Goal: Task Accomplishment & Management: Manage account settings

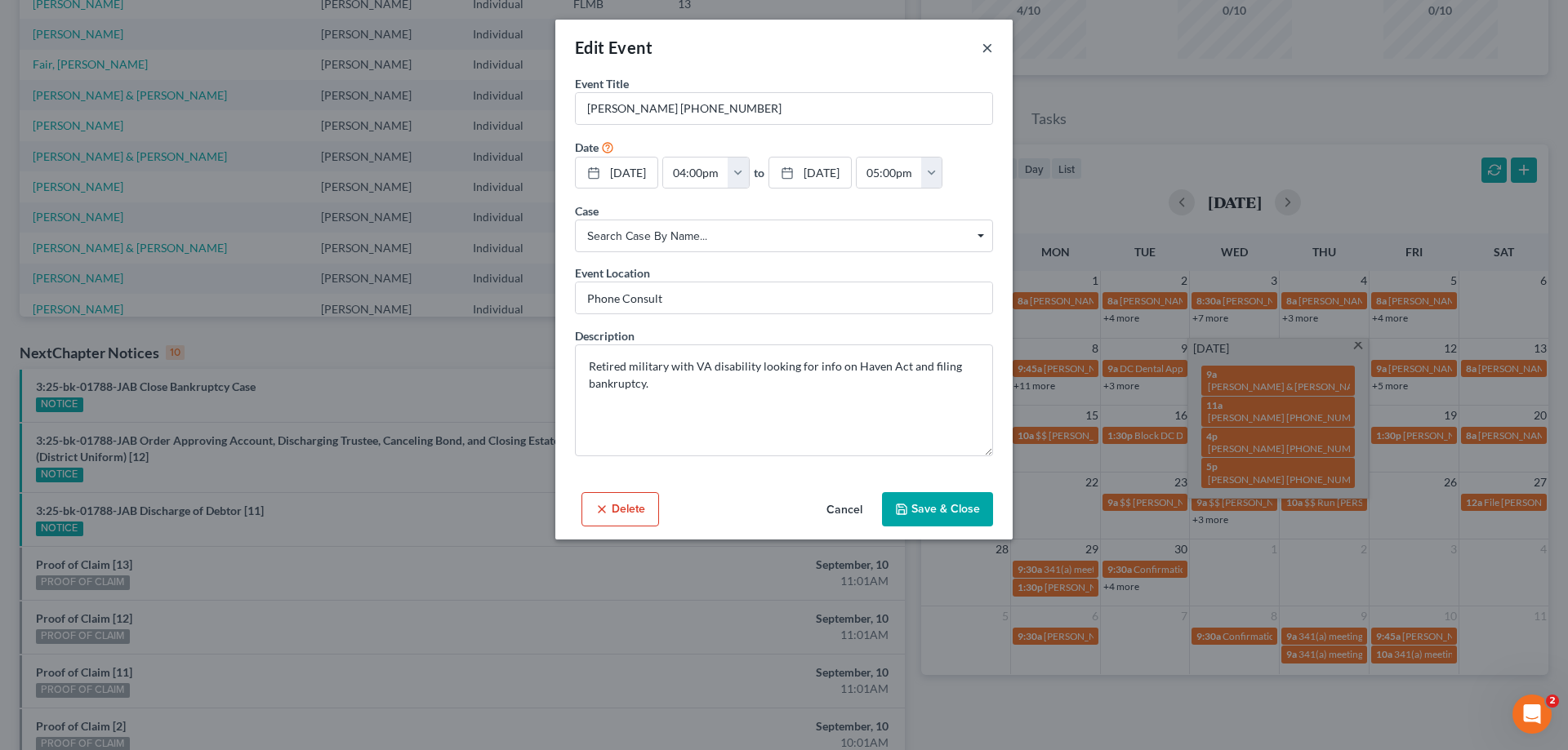
drag, startPoint x: 995, startPoint y: 57, endPoint x: 986, endPoint y: 50, distance: 11.4
click at [989, 52] on div "Edit Event ×" at bounding box center [784, 47] width 458 height 55
click at [985, 49] on button "×" at bounding box center [987, 47] width 11 height 19
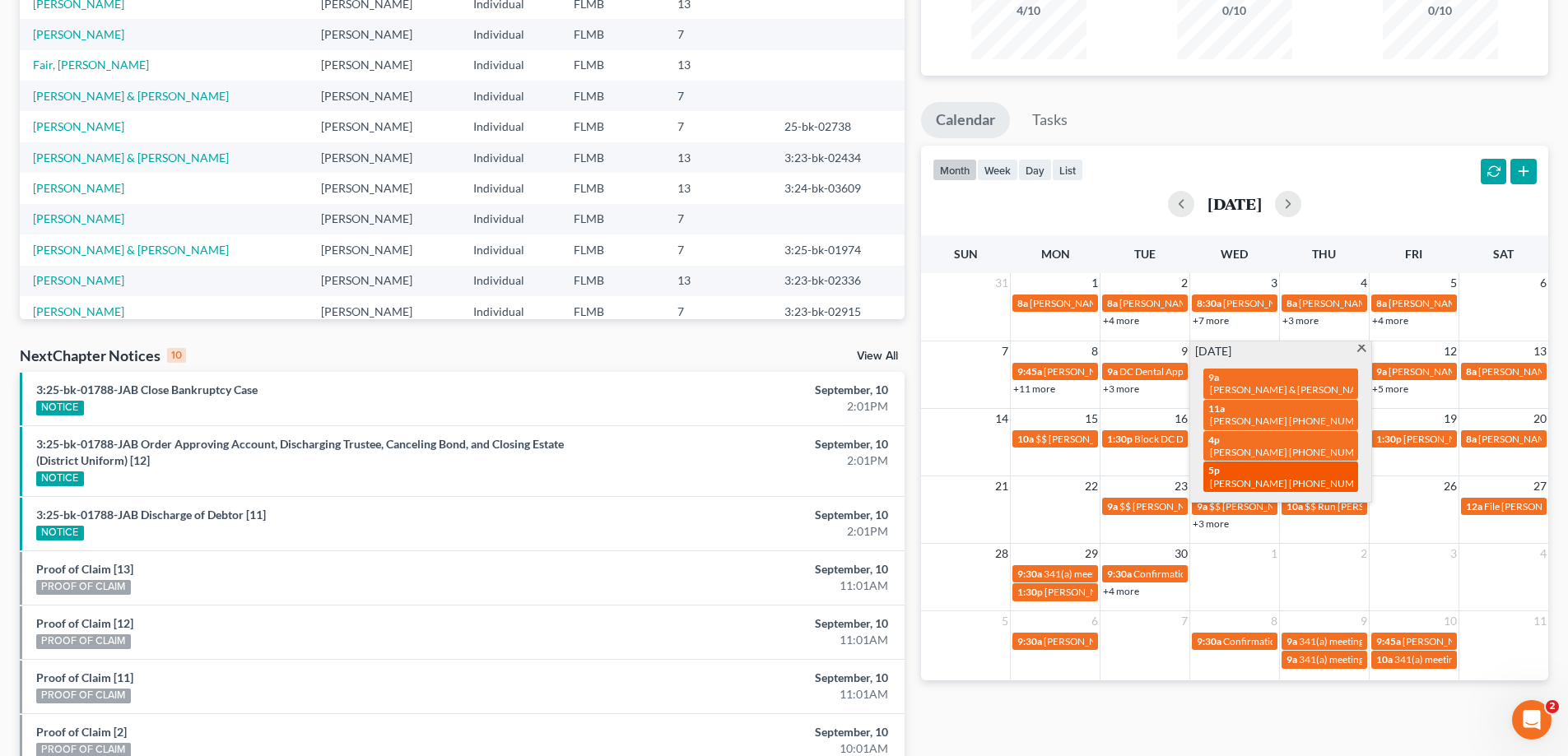
click at [1298, 462] on link "5p [PERSON_NAME] [PHONE_NUMBER]" at bounding box center [1280, 477] width 155 height 31
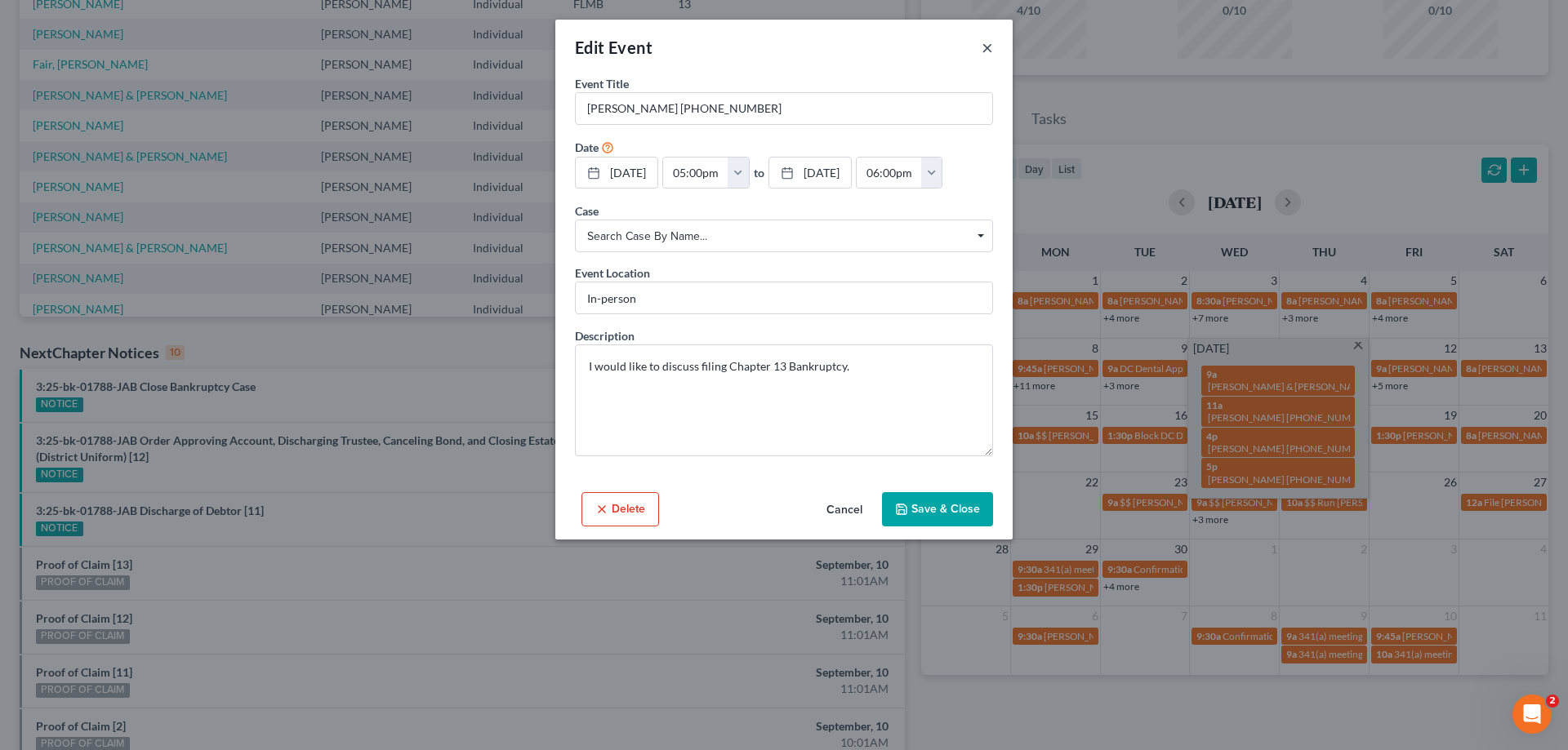
click at [985, 46] on button "×" at bounding box center [987, 47] width 11 height 19
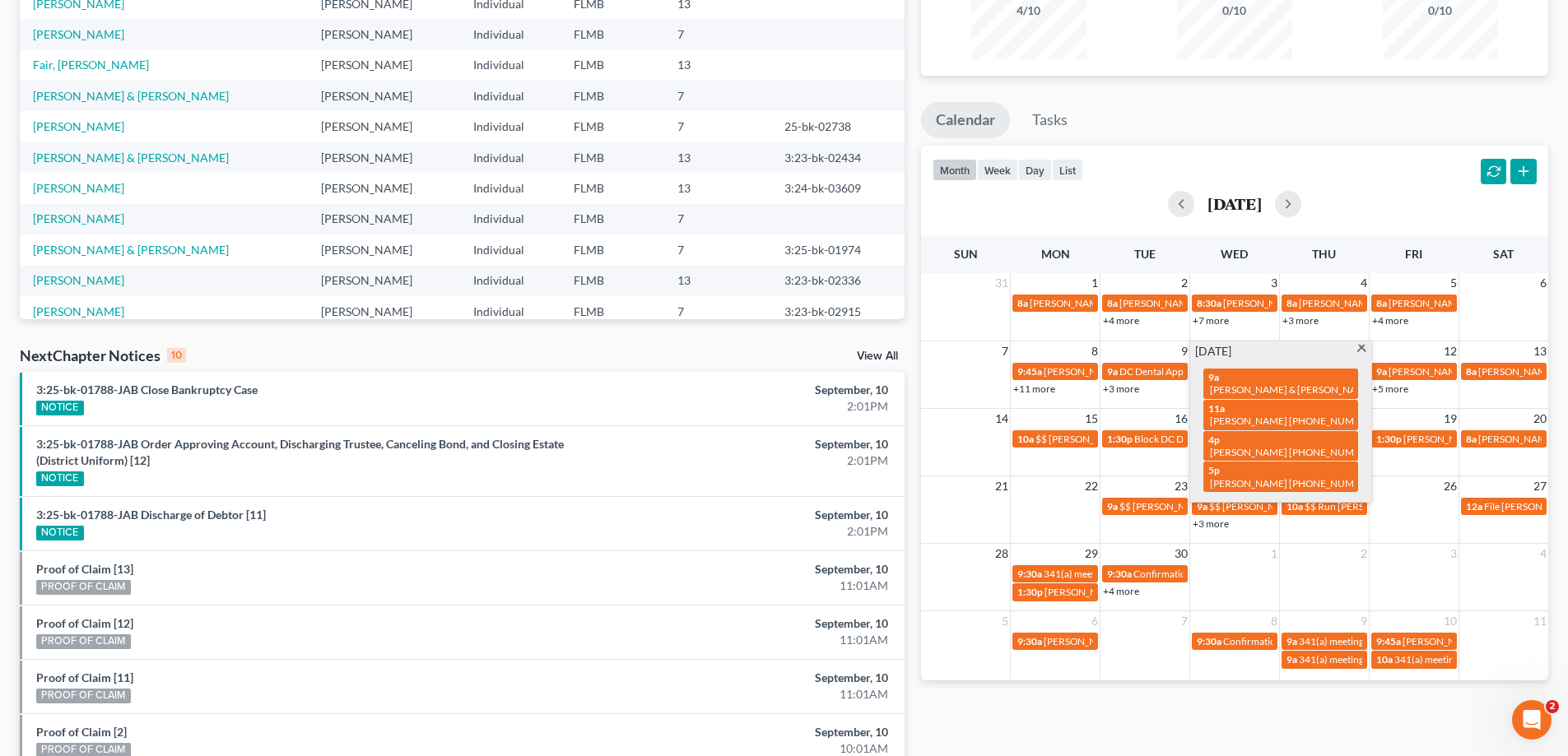
click at [1029, 390] on link "+11 more" at bounding box center [1034, 388] width 42 height 12
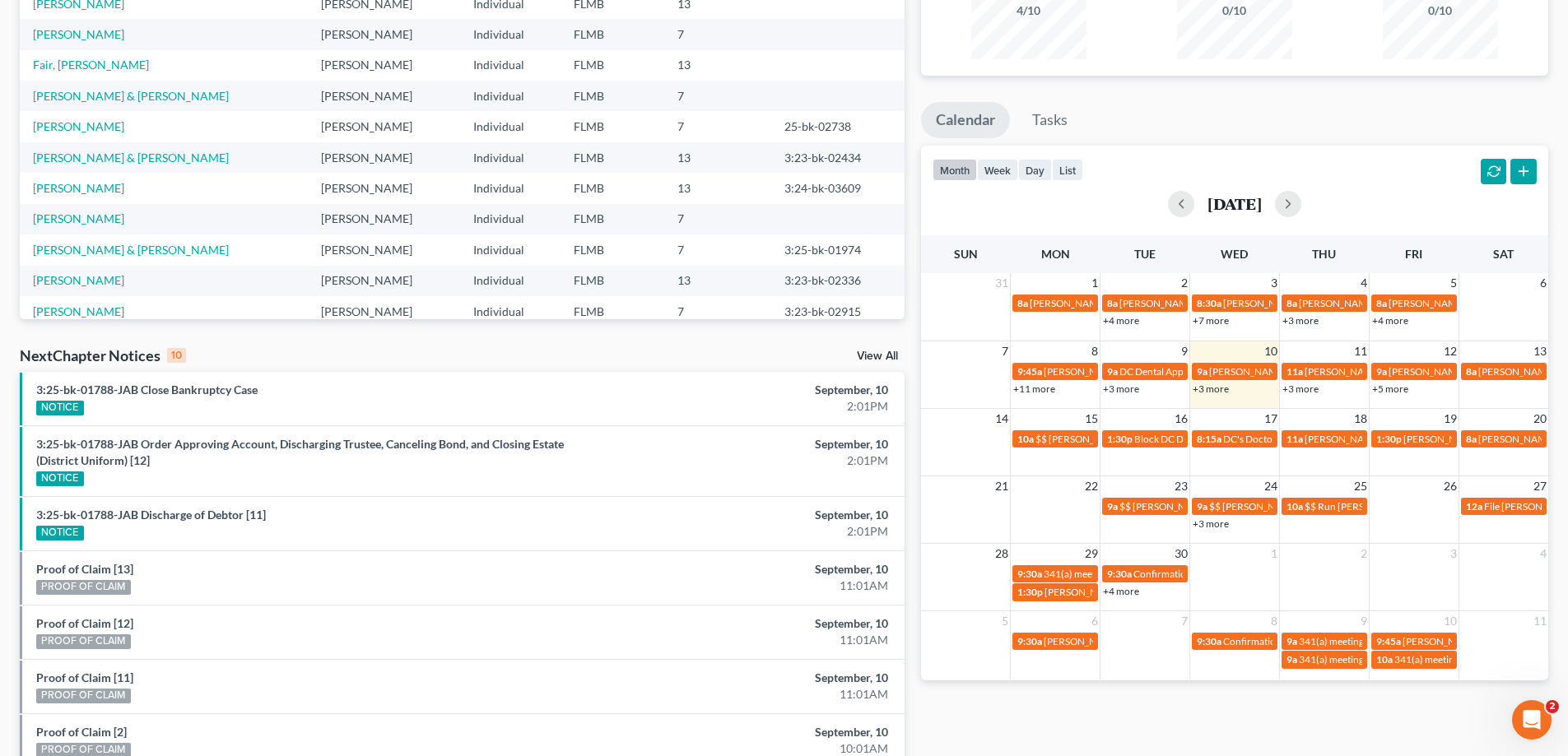
click at [1222, 111] on ul "Calendar Tasks" at bounding box center [1235, 123] width 627 height 44
click at [1071, 343] on td "8" at bounding box center [1055, 351] width 90 height 20
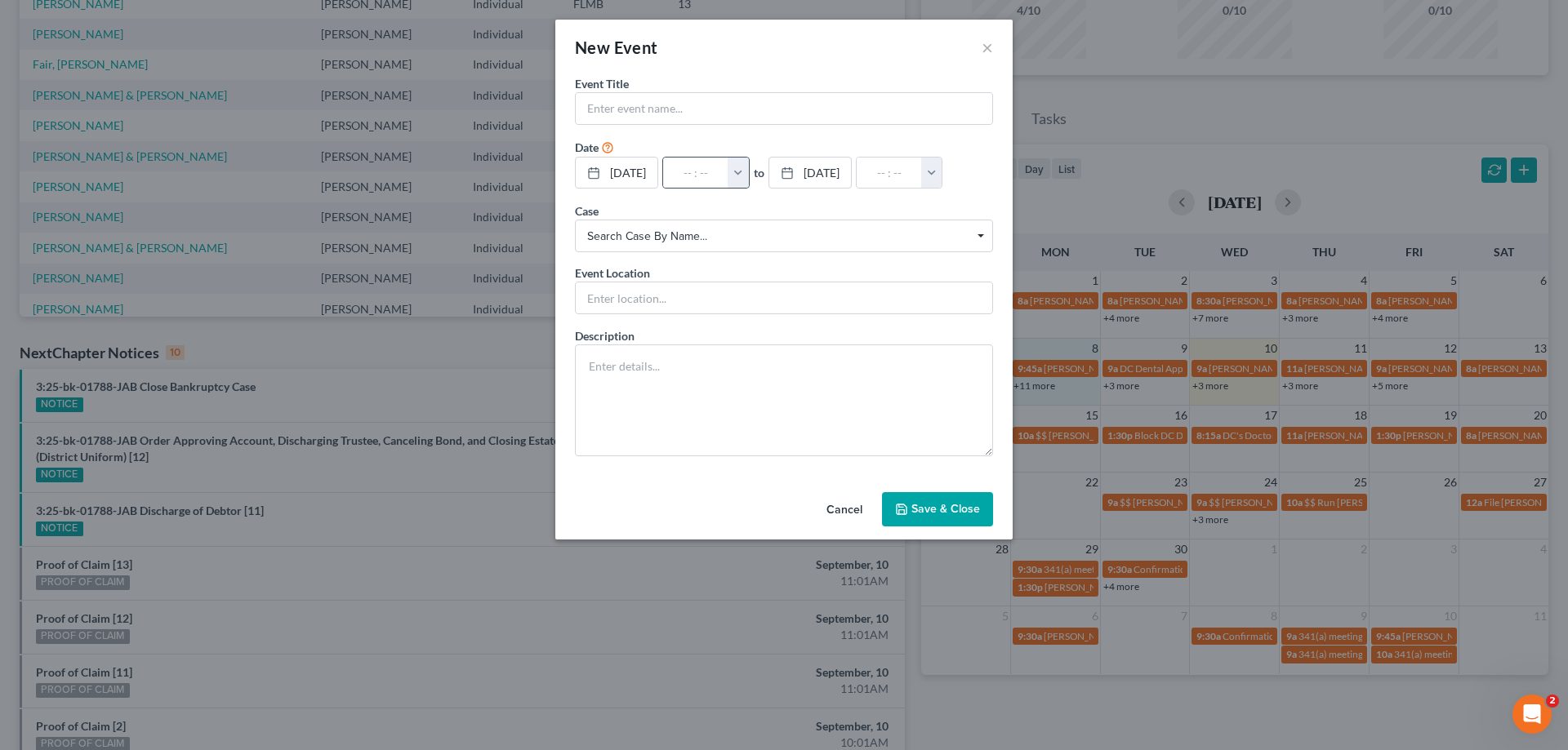
click at [749, 177] on button "button" at bounding box center [738, 173] width 21 height 31
click at [773, 239] on link "8:00am" at bounding box center [772, 239] width 91 height 28
type input "8:00am"
type input "09:00am"
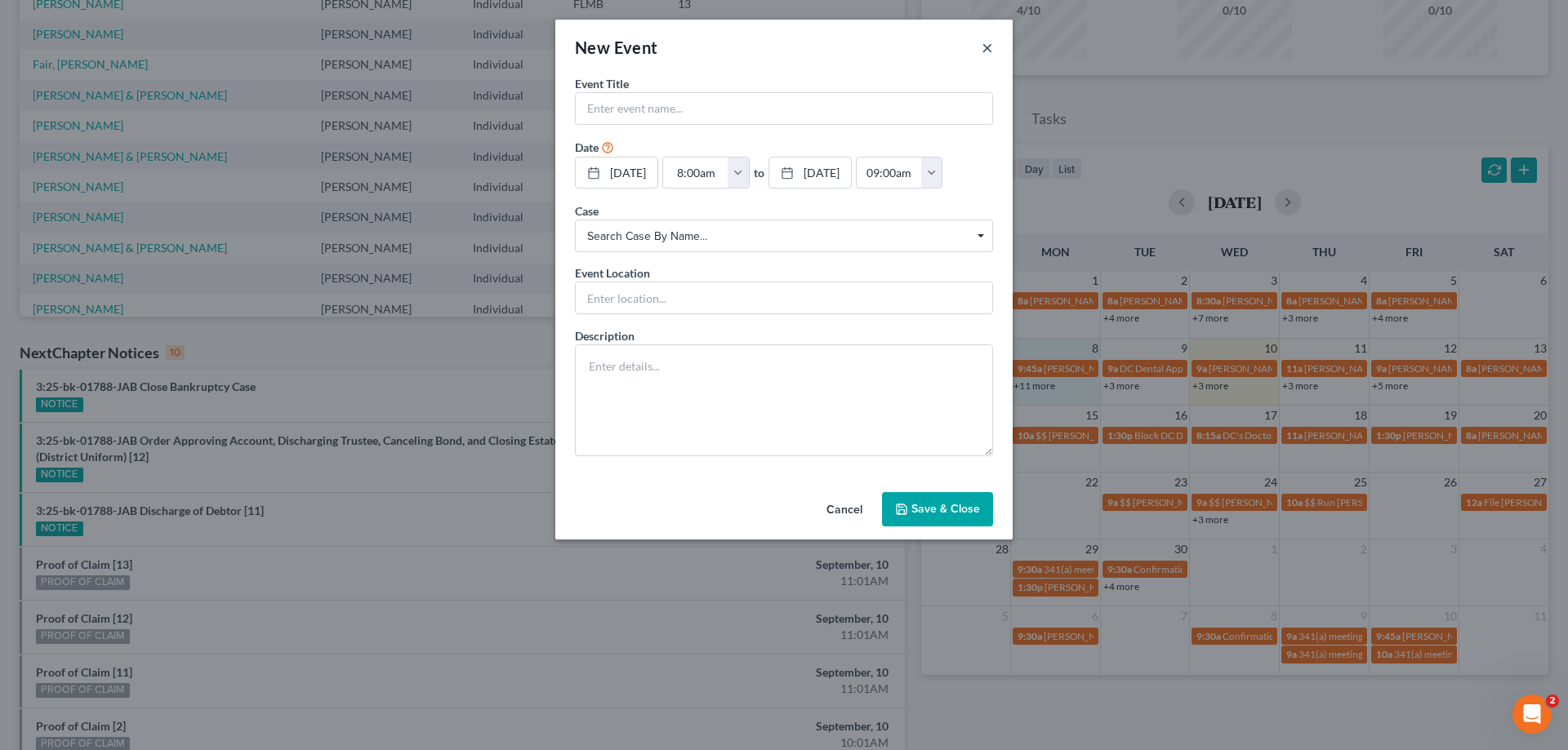
click at [985, 50] on button "×" at bounding box center [987, 47] width 11 height 19
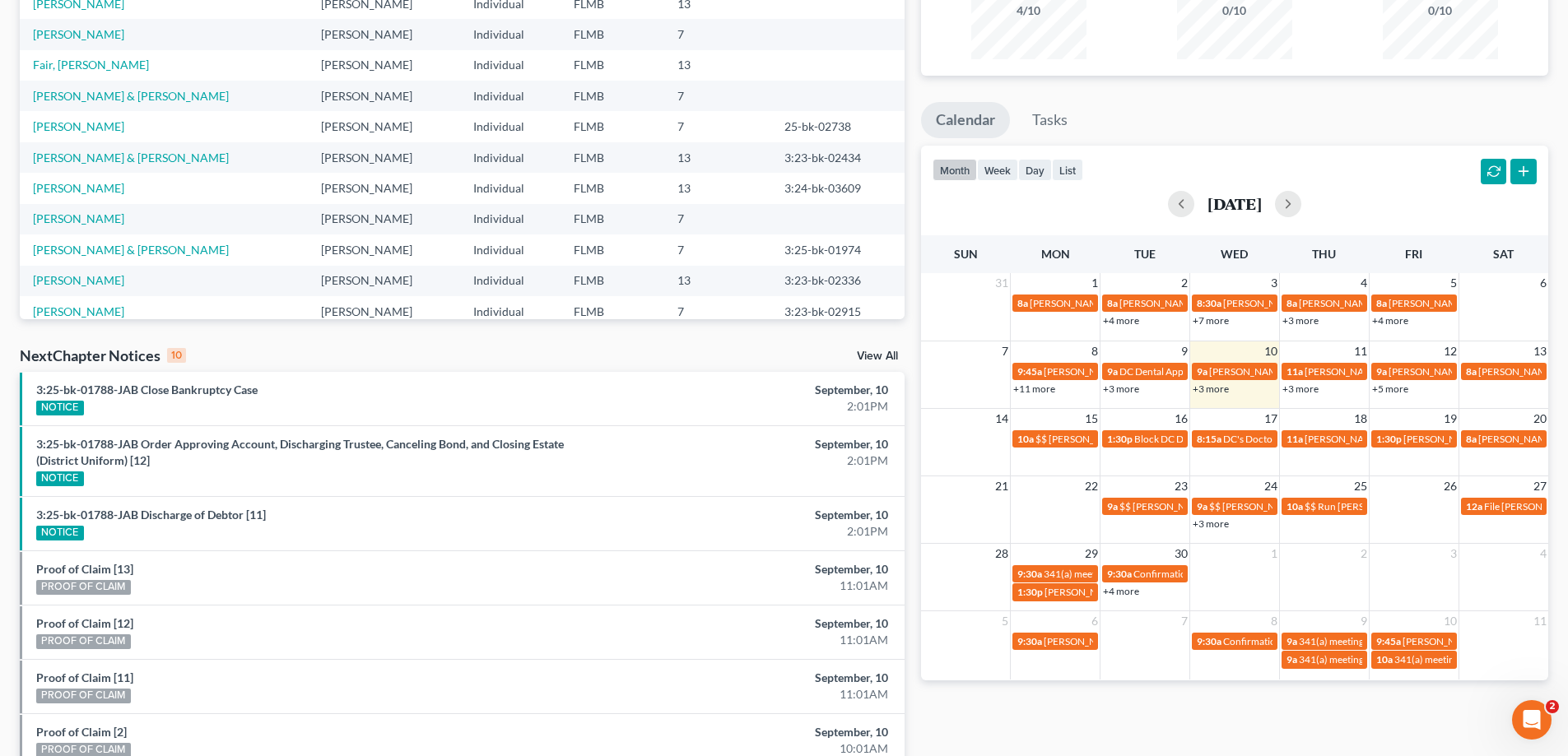
click at [1398, 321] on link "+4 more" at bounding box center [1390, 320] width 36 height 12
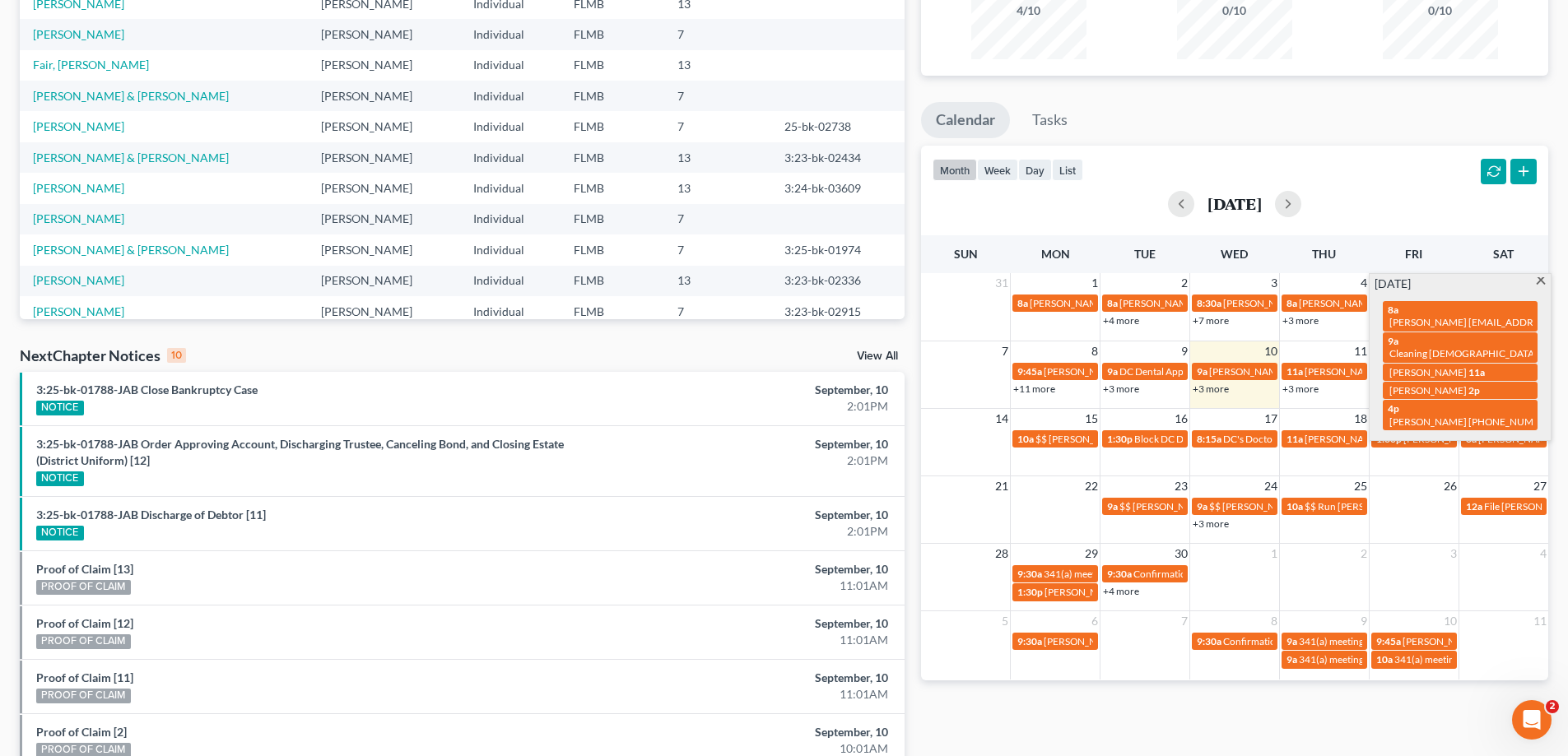
click at [1380, 123] on ul "Calendar Tasks" at bounding box center [1235, 123] width 627 height 44
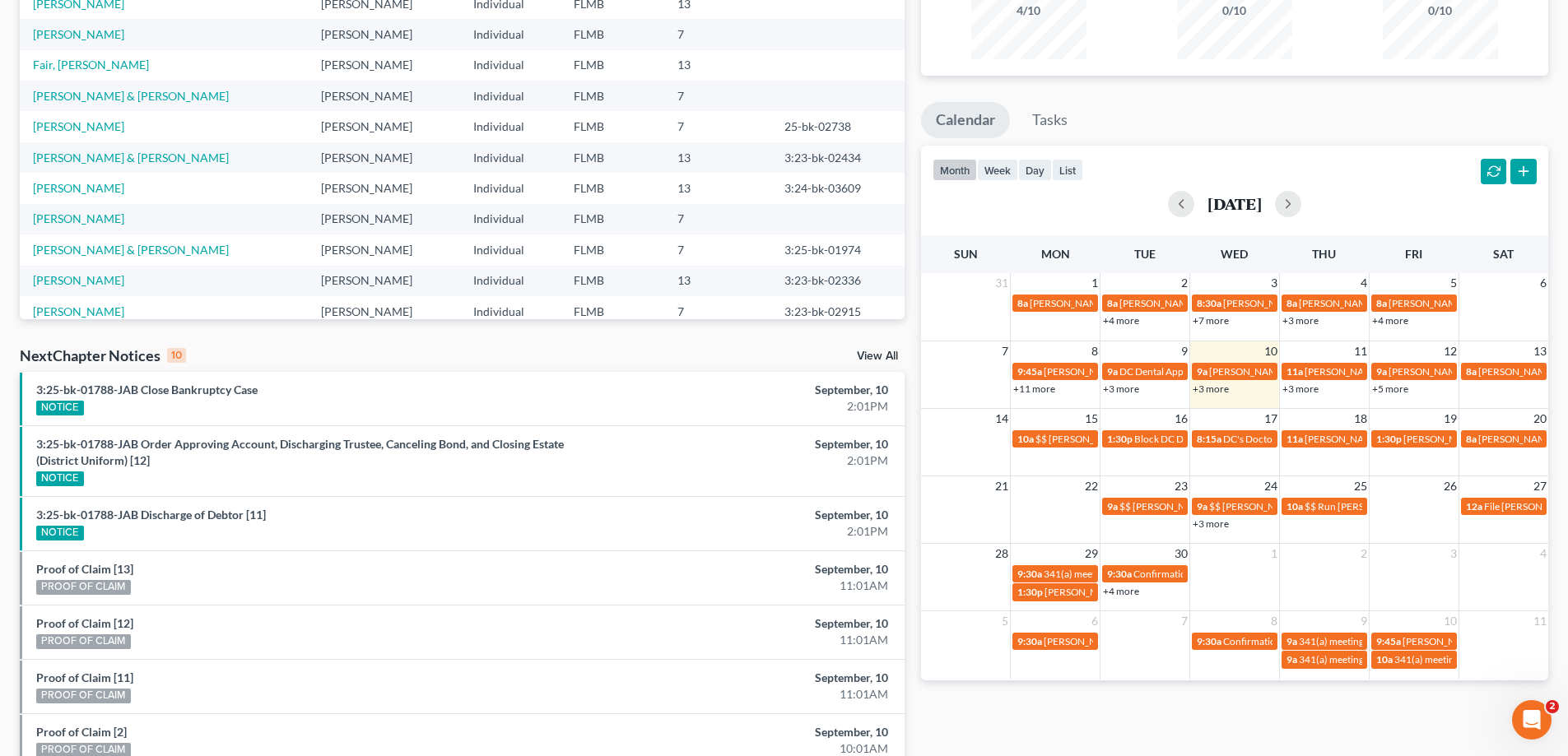
click at [1213, 384] on link "+3 more" at bounding box center [1210, 388] width 36 height 12
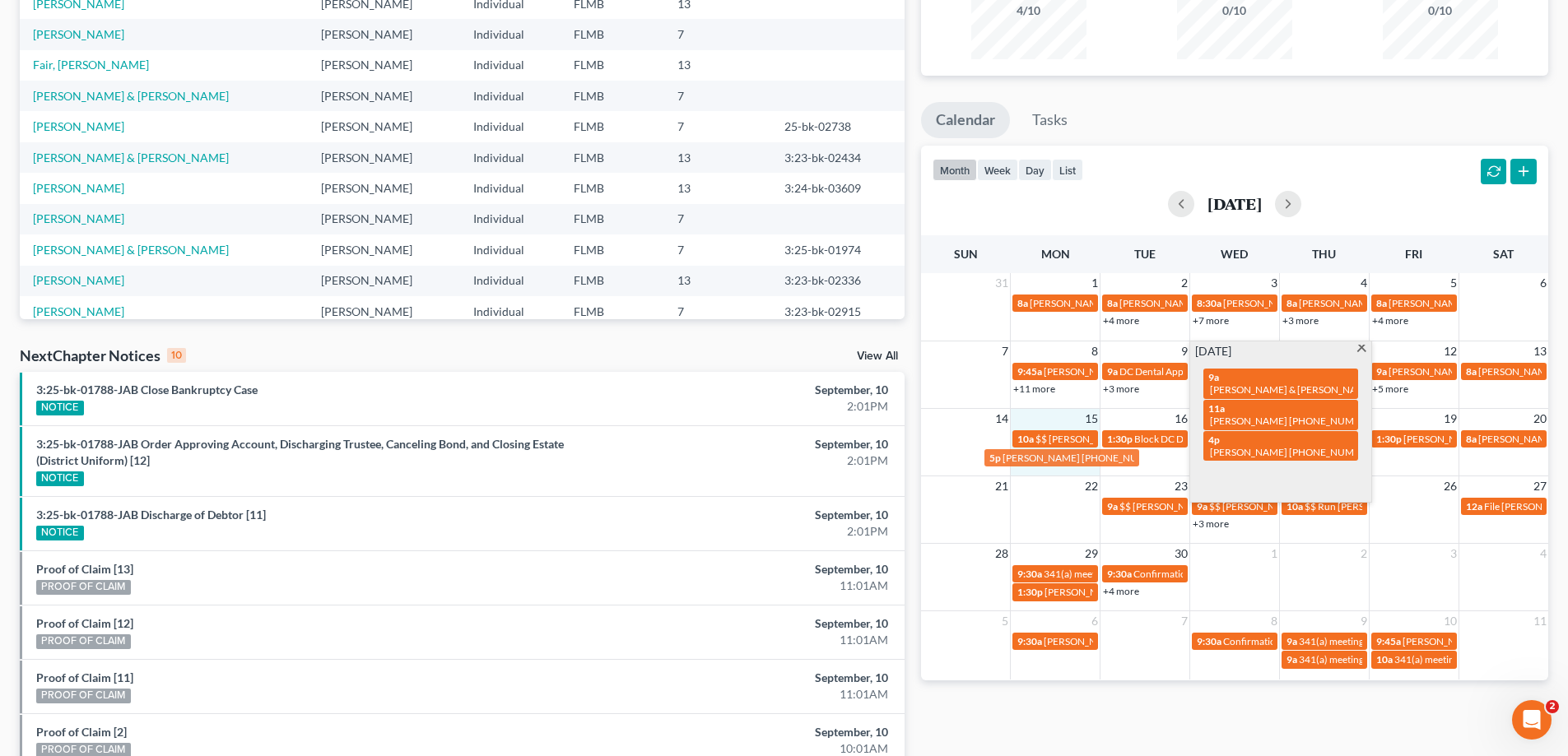
drag, startPoint x: 1266, startPoint y: 442, endPoint x: 1047, endPoint y: 455, distance: 219.4
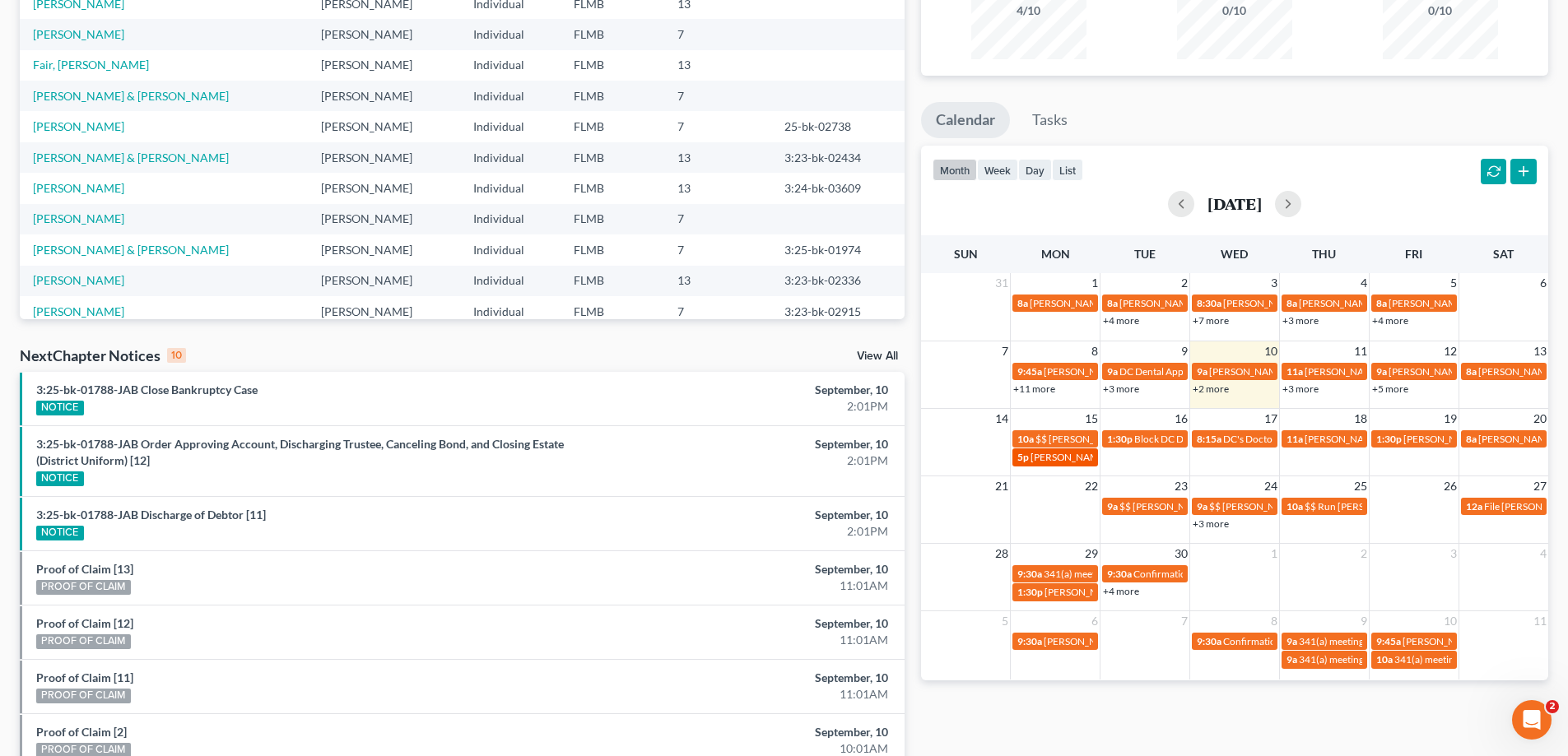
click at [1047, 456] on span "[PERSON_NAME] [PHONE_NUMBER]" at bounding box center [1113, 456] width 166 height 12
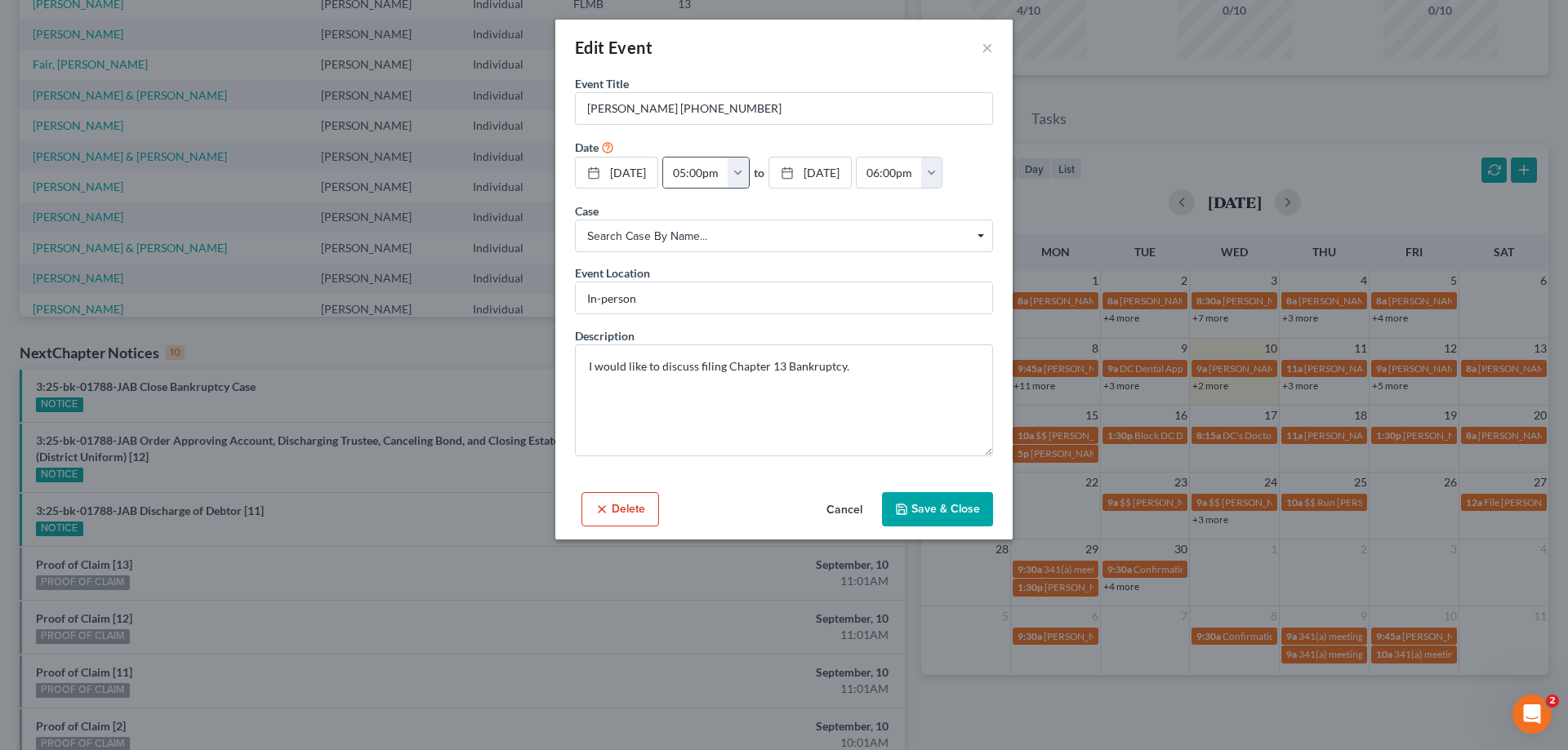
click at [749, 182] on button "button" at bounding box center [738, 173] width 21 height 31
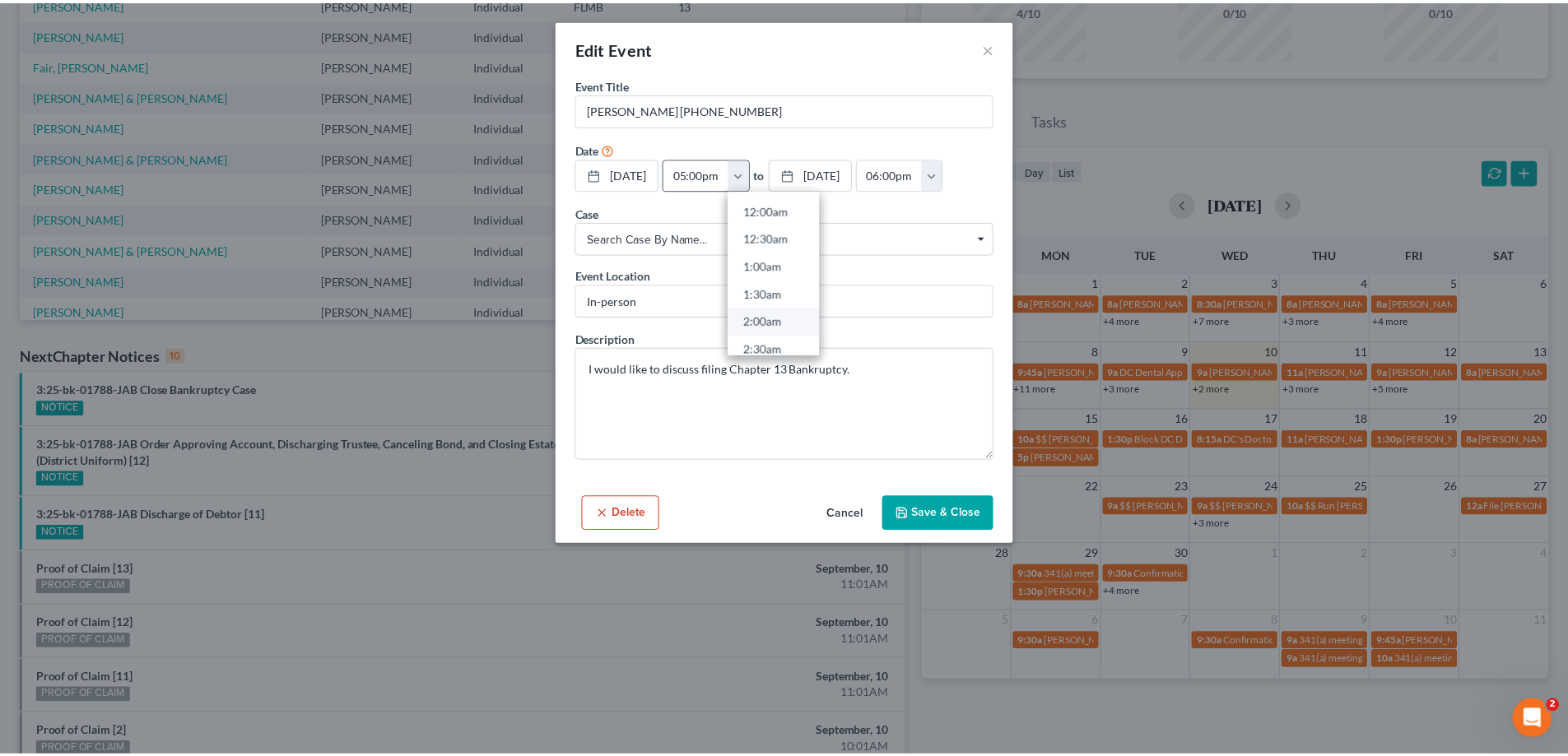
scroll to position [329, 0]
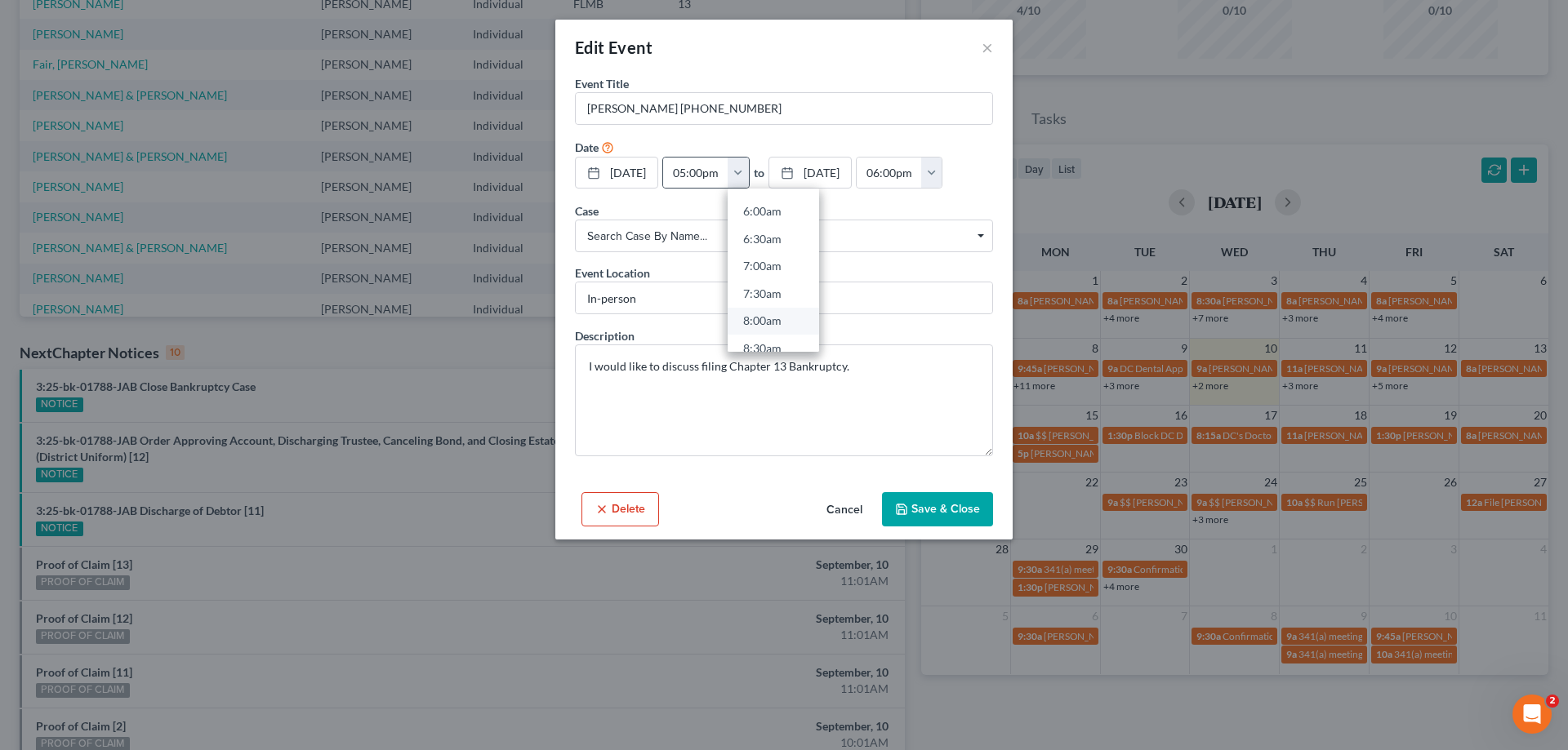
click at [794, 316] on link "8:00am" at bounding box center [772, 321] width 91 height 28
type input "8:00am"
type input "09:00am"
click at [940, 502] on button "Save & Close" at bounding box center [937, 509] width 111 height 34
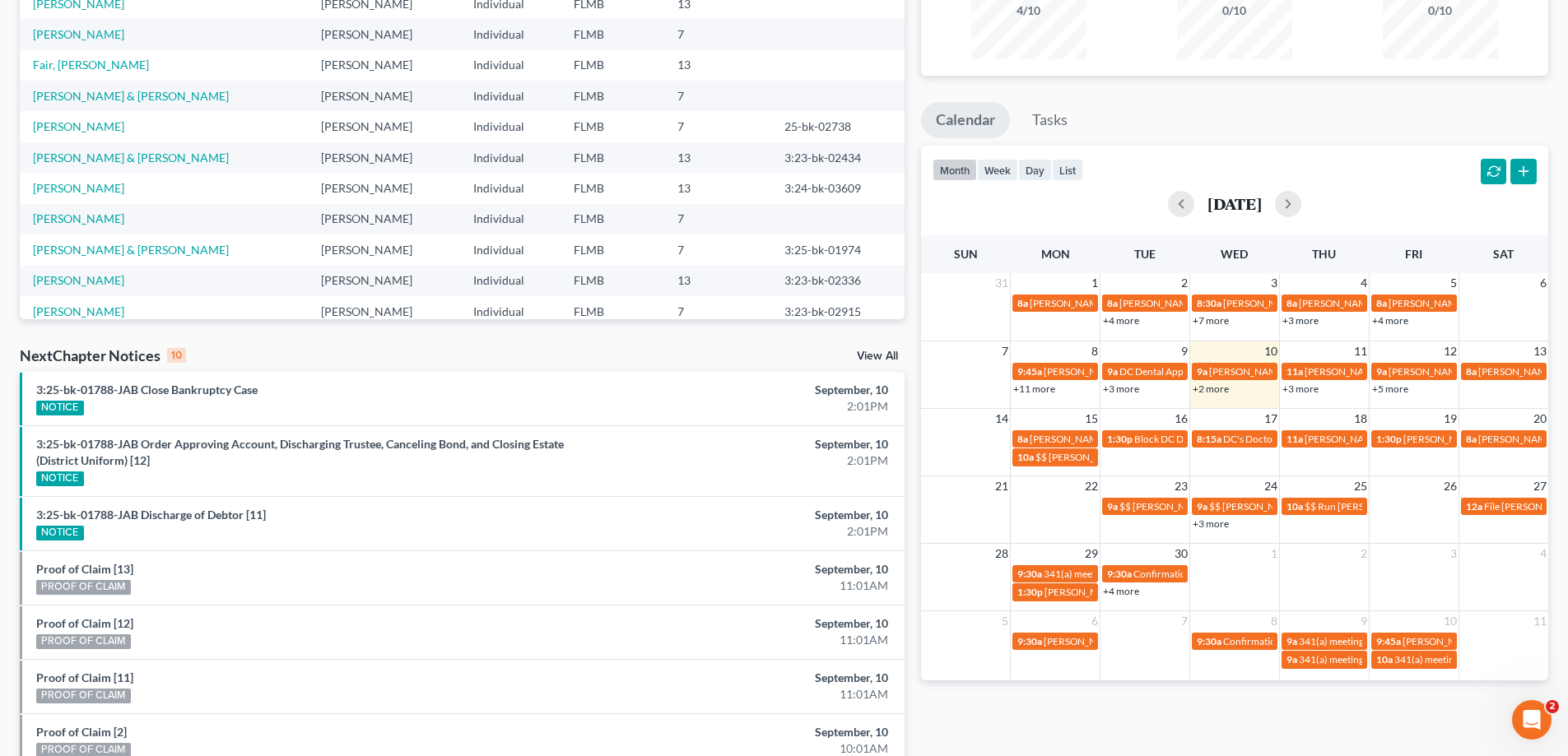
click at [1040, 388] on link "+11 more" at bounding box center [1034, 388] width 42 height 12
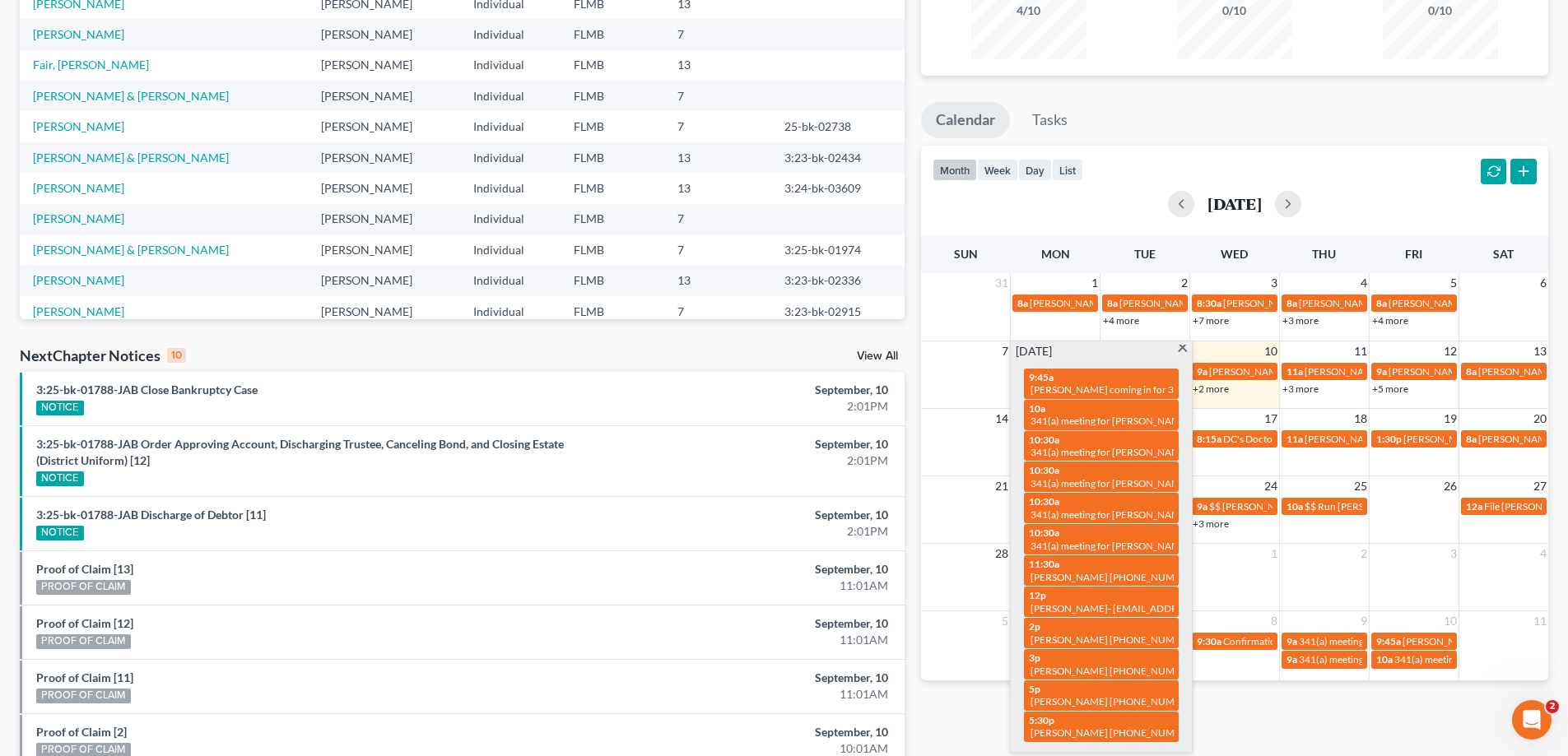
click at [1183, 346] on span at bounding box center [1182, 351] width 12 height 11
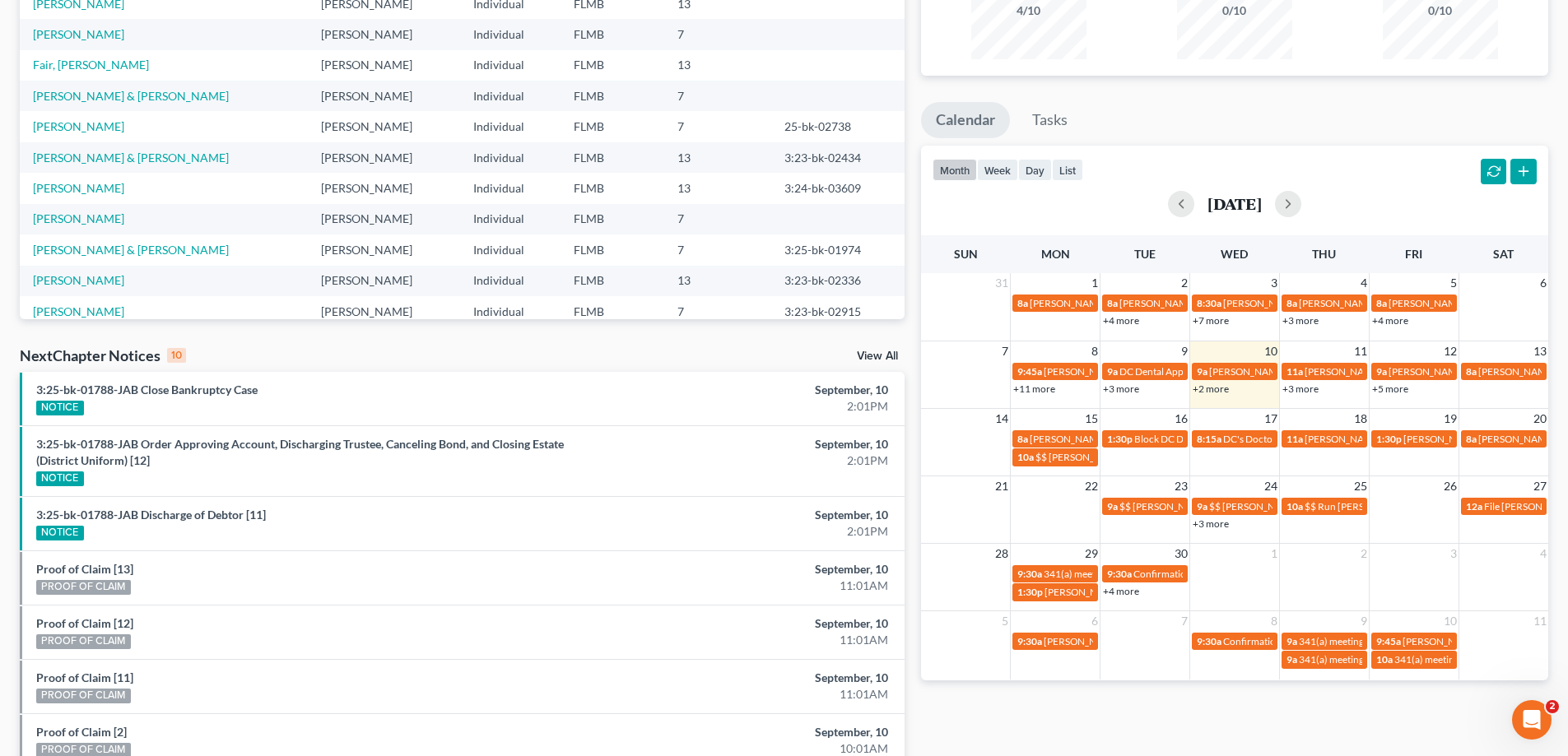
click at [1028, 386] on link "+11 more" at bounding box center [1034, 388] width 42 height 12
click at [1027, 213] on div "[DATE]" at bounding box center [1234, 204] width 604 height 26
click at [1309, 388] on link "+3 more" at bounding box center [1300, 388] width 36 height 12
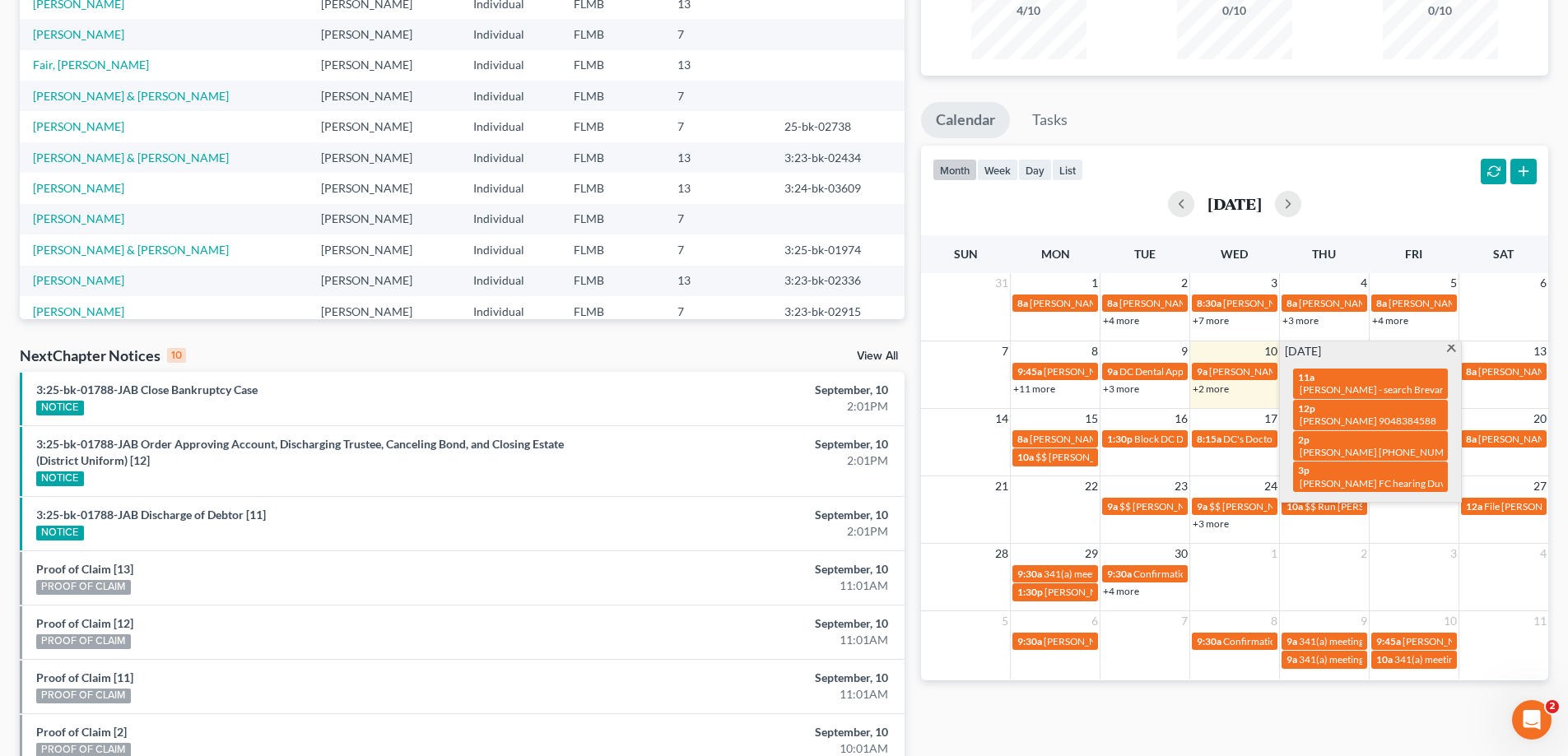
click at [1400, 146] on div "month week day list [DATE]" at bounding box center [1235, 185] width 644 height 79
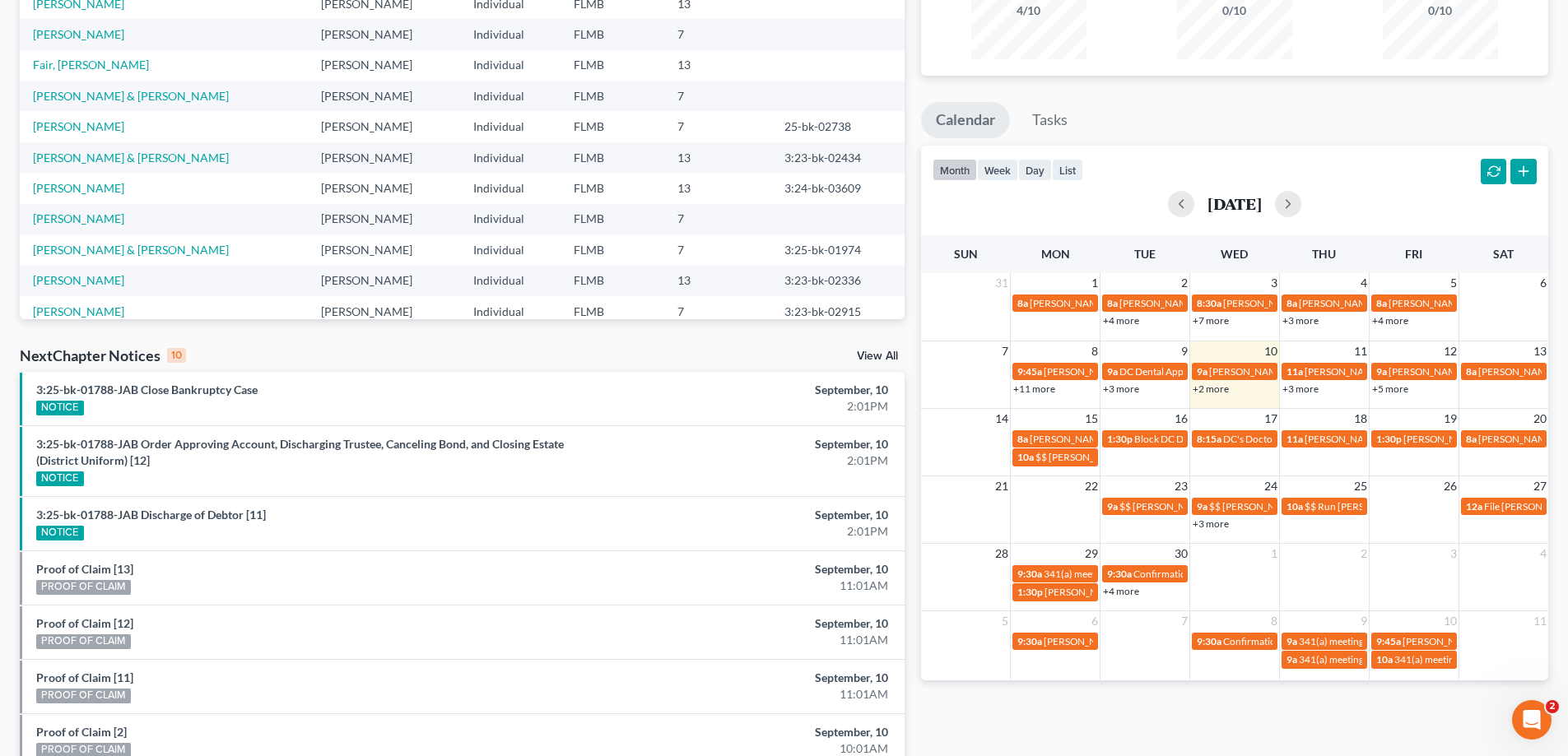
click at [1294, 387] on link "+3 more" at bounding box center [1300, 388] width 36 height 12
click at [1421, 139] on ul "Calendar Tasks" at bounding box center [1235, 123] width 627 height 44
click at [1314, 388] on link "+3 more" at bounding box center [1300, 388] width 36 height 12
